Goal: Task Accomplishment & Management: Manage account settings

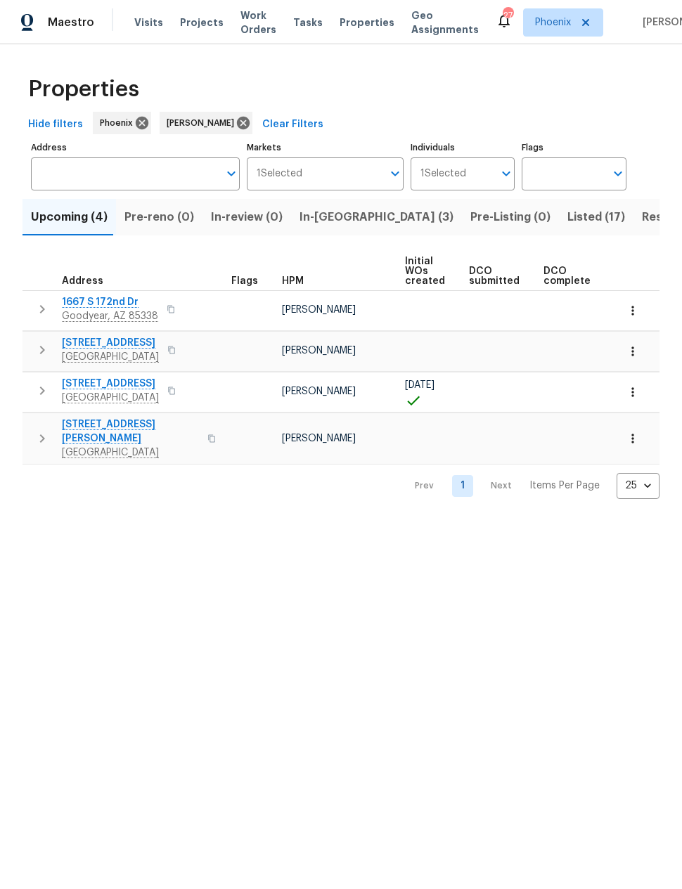
click at [336, 214] on span "In-reno (3)" at bounding box center [376, 217] width 154 height 20
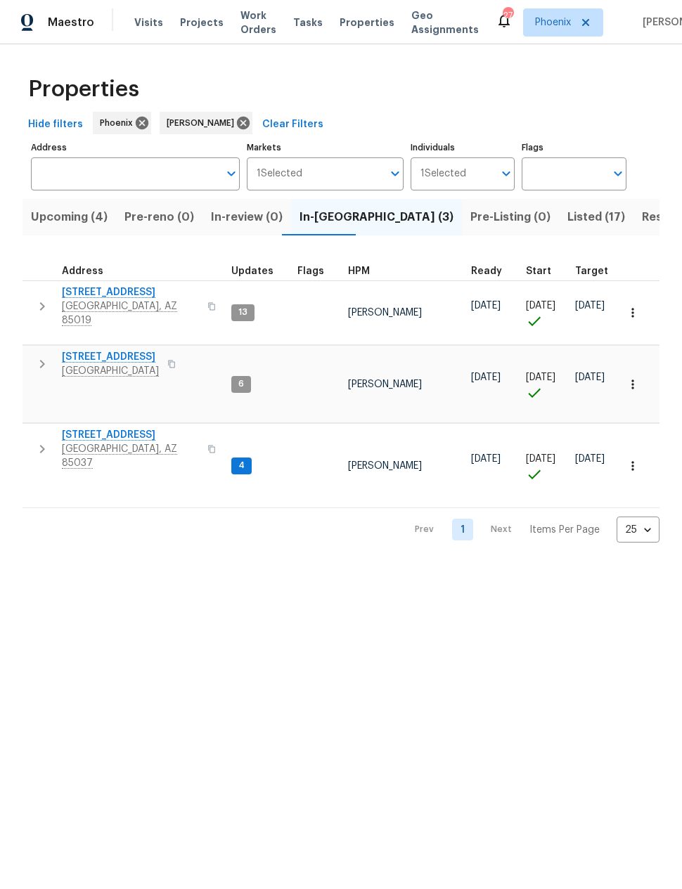
click at [119, 428] on span "8920 W Monterey Way" at bounding box center [130, 435] width 137 height 14
click at [532, 565] on html "Maestro Visits Projects Work Orders Tasks Properties Geo Assignments 27 Phoenix…" at bounding box center [341, 282] width 682 height 565
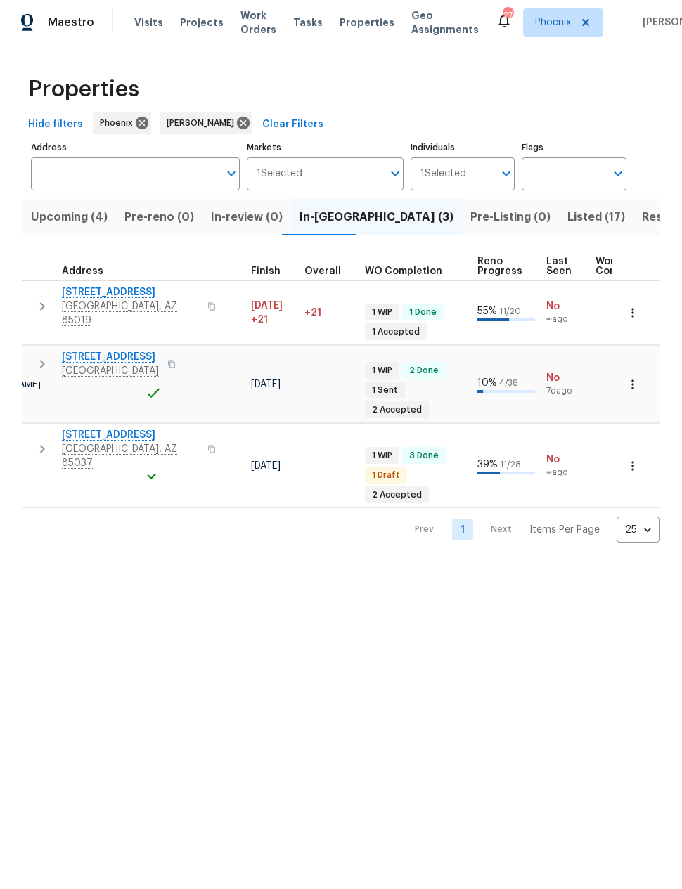
scroll to position [0, 382]
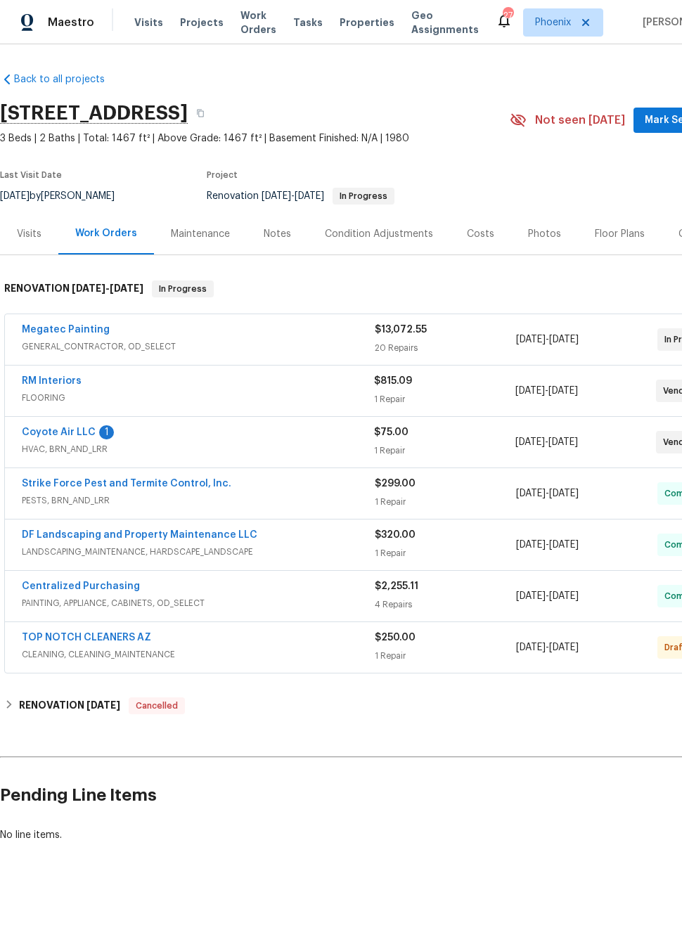
click at [88, 430] on link "Coyote Air LLC" at bounding box center [59, 432] width 74 height 10
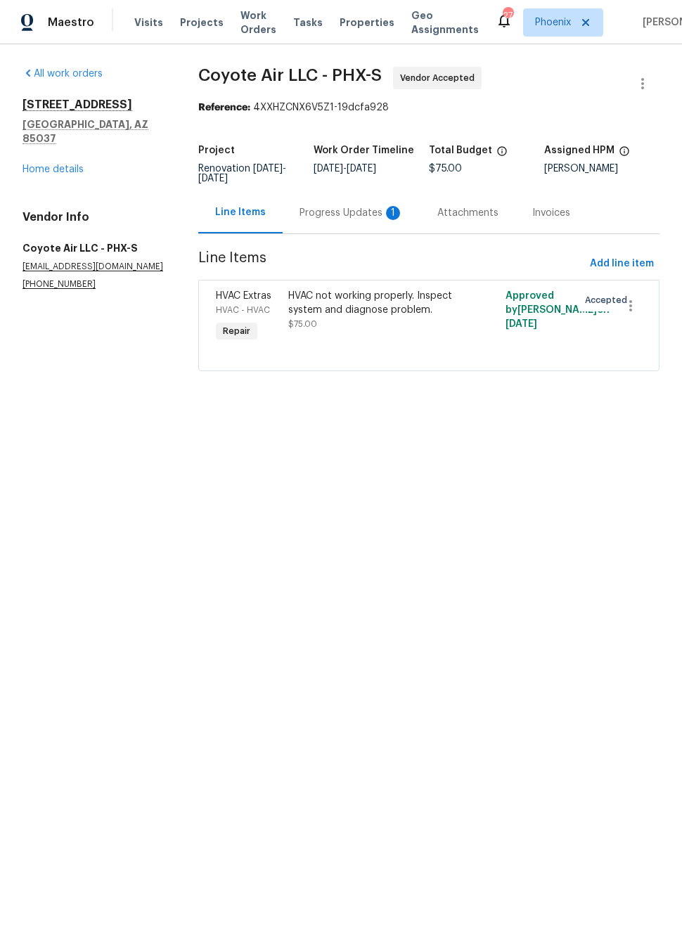
click at [351, 210] on div "Progress Updates 1" at bounding box center [351, 213] width 104 height 14
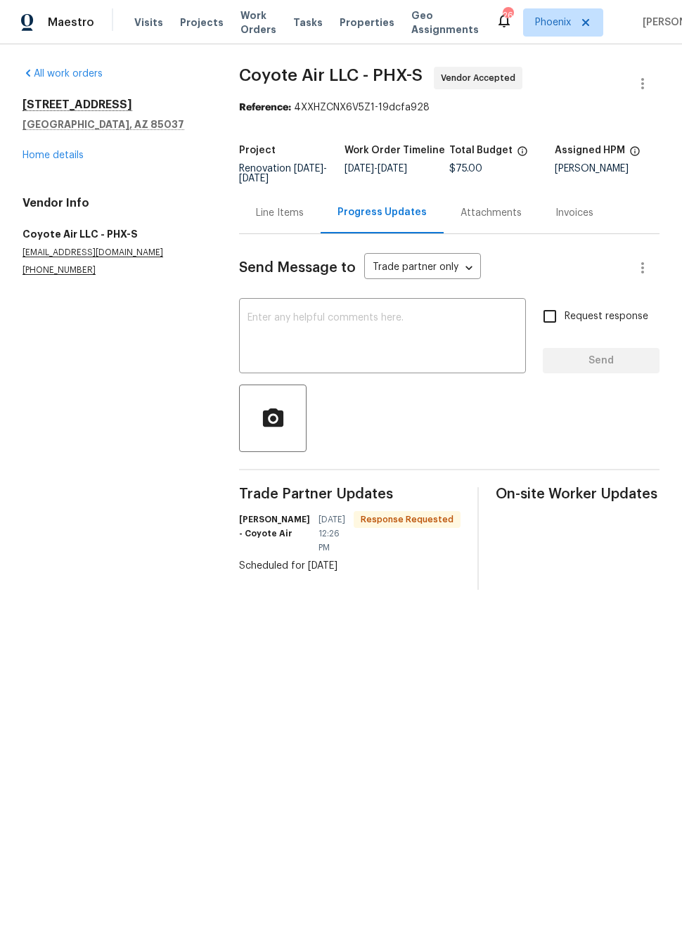
click at [457, 337] on textarea at bounding box center [382, 337] width 270 height 49
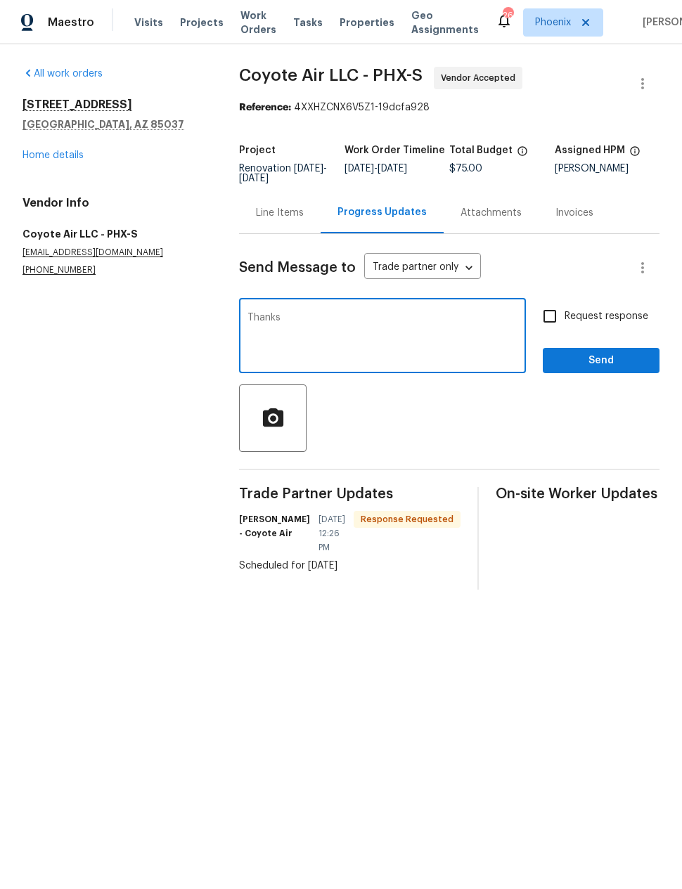
type textarea "Thanks"
click at [604, 359] on span "Send" at bounding box center [601, 361] width 94 height 18
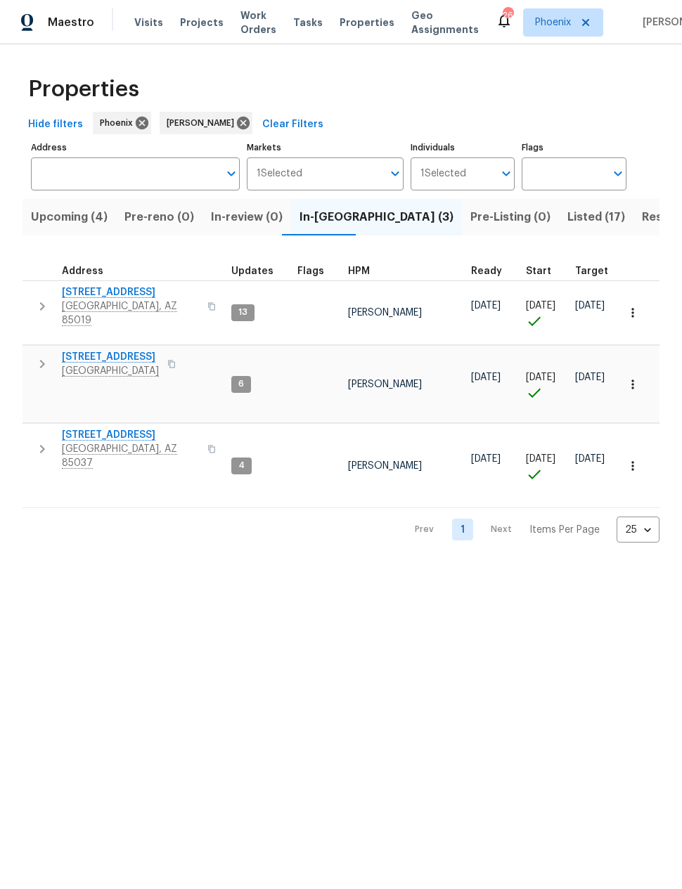
click at [641, 214] on span "Resale (6)" at bounding box center [669, 217] width 56 height 20
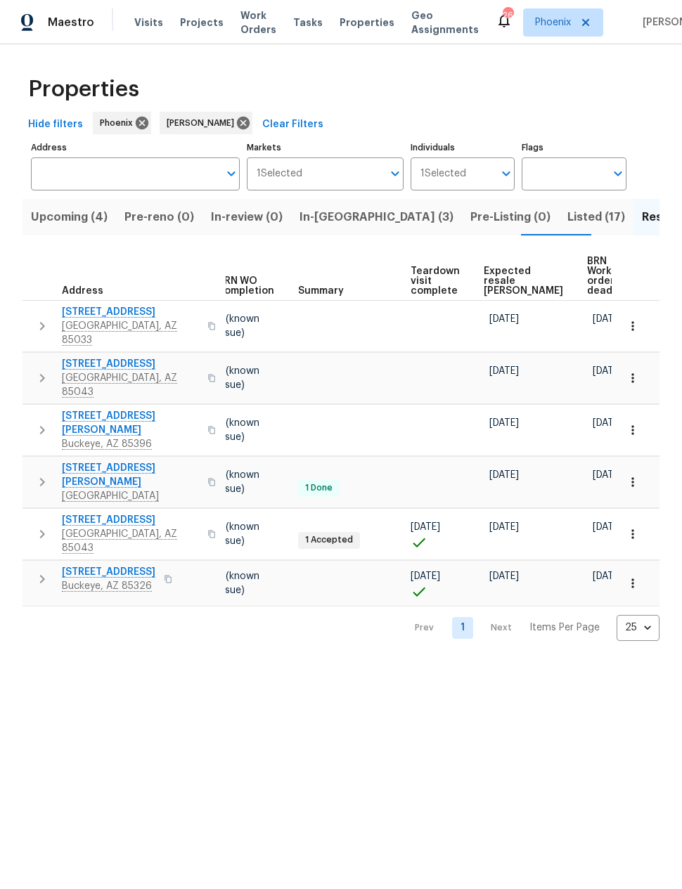
scroll to position [0, 186]
click at [502, 271] on span "Expected resale COE" at bounding box center [523, 281] width 79 height 30
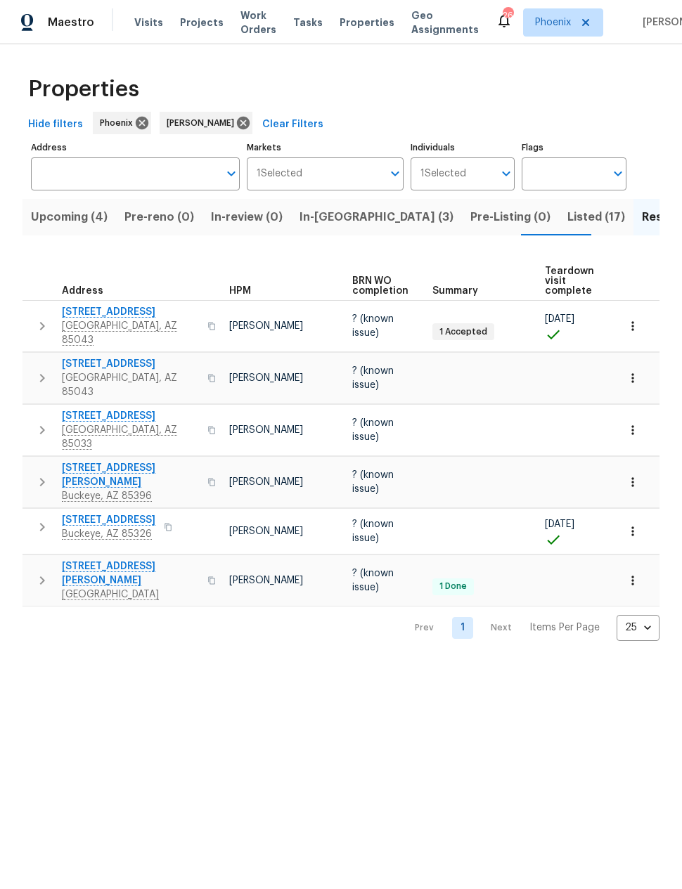
scroll to position [0, 54]
